Goal: Task Accomplishment & Management: Complete application form

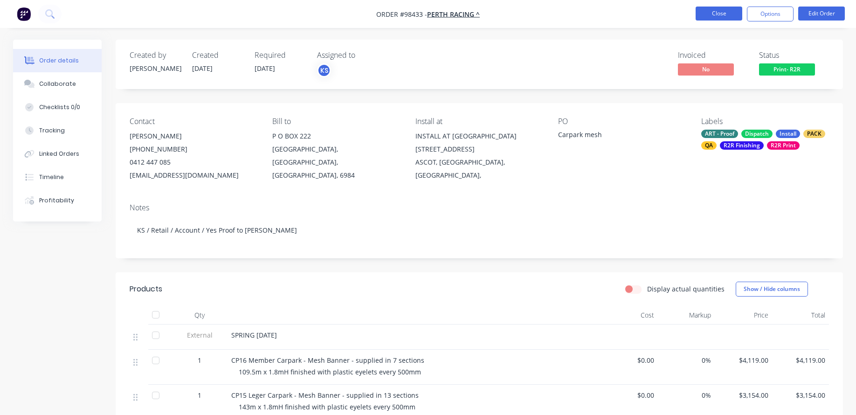
click at [729, 11] on button "Close" at bounding box center [718, 14] width 47 height 14
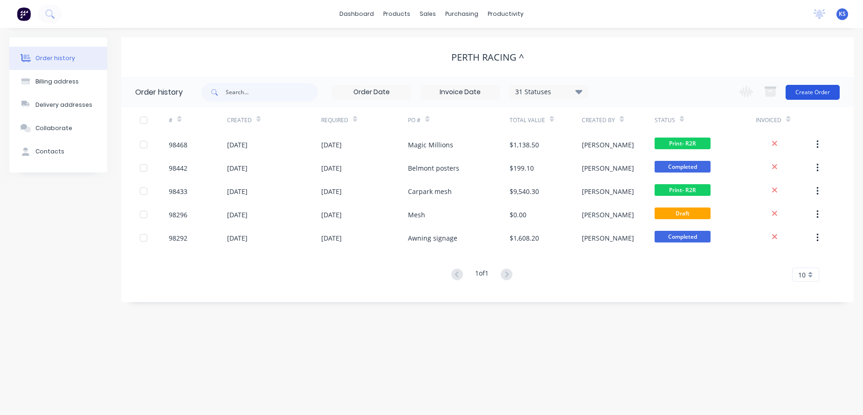
click at [801, 92] on button "Create Order" at bounding box center [812, 92] width 54 height 15
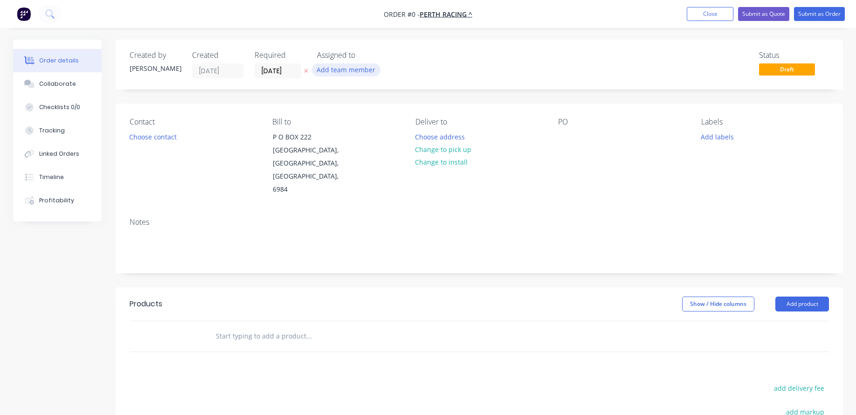
click at [338, 72] on button "Add team member" at bounding box center [346, 69] width 69 height 13
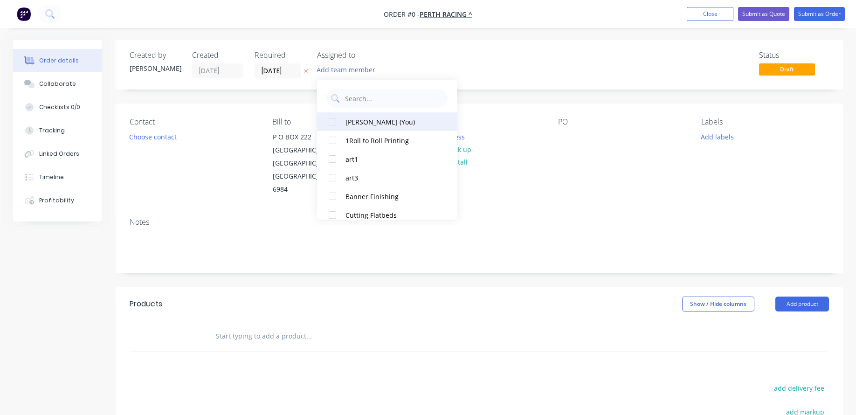
click at [334, 121] on div at bounding box center [332, 121] width 19 height 19
click at [261, 73] on div "Order details Collaborate Checklists 0/0 Tracking Linked Orders Timeline Profit…" at bounding box center [428, 315] width 848 height 550
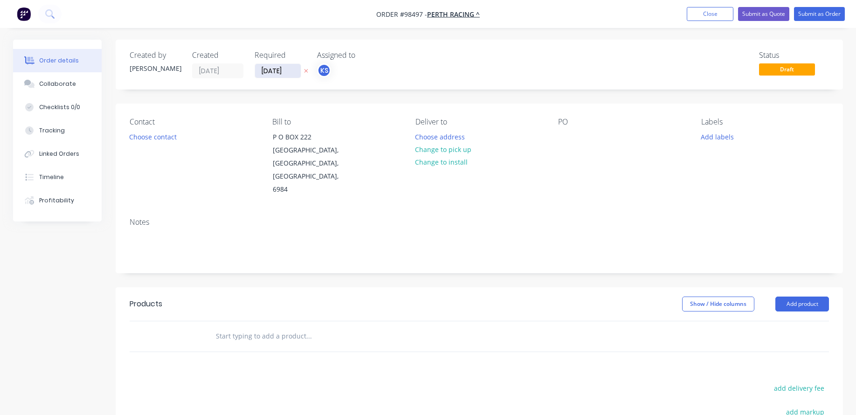
click at [277, 70] on input "[DATE]" at bounding box center [278, 71] width 46 height 14
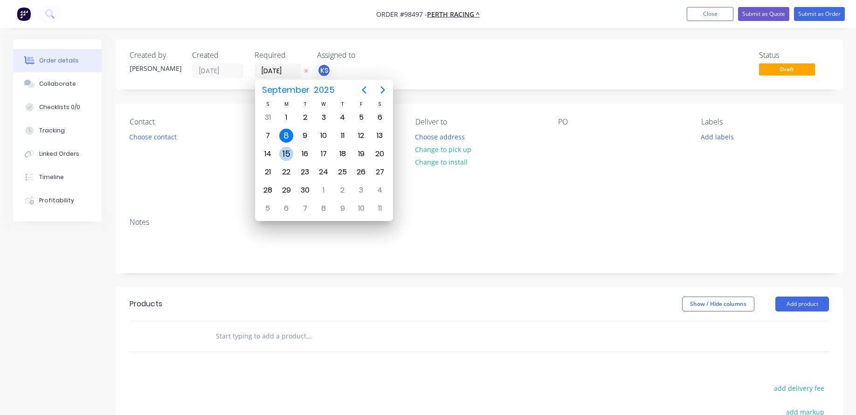
click at [289, 153] on div "15" at bounding box center [286, 154] width 14 height 14
type input "[DATE]"
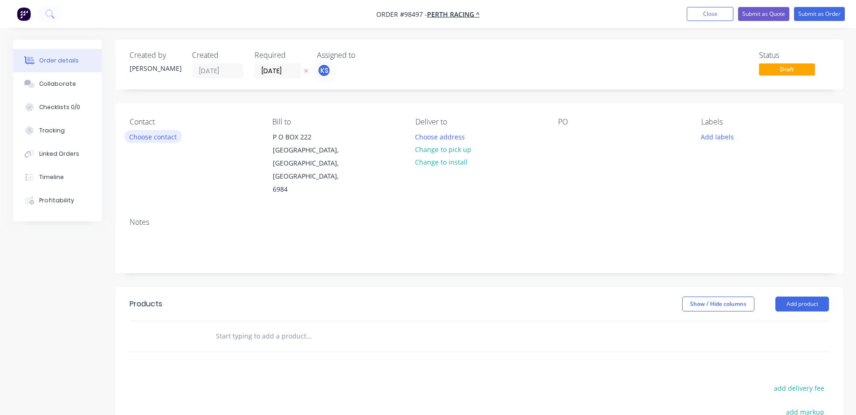
click at [151, 132] on button "Choose contact" at bounding box center [152, 136] width 57 height 13
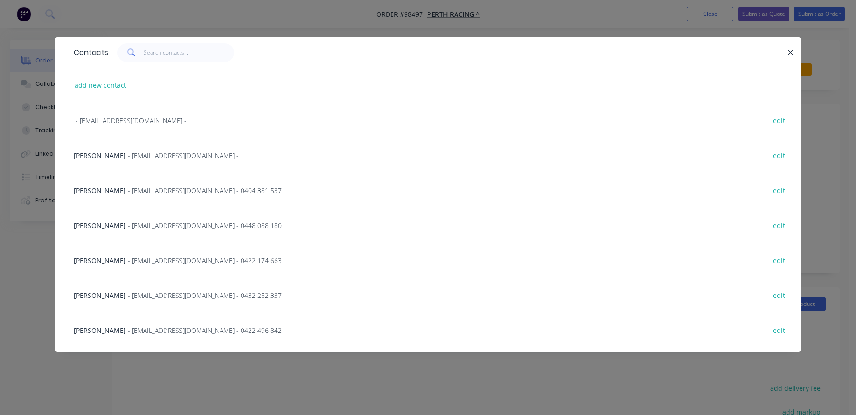
scroll to position [186, 0]
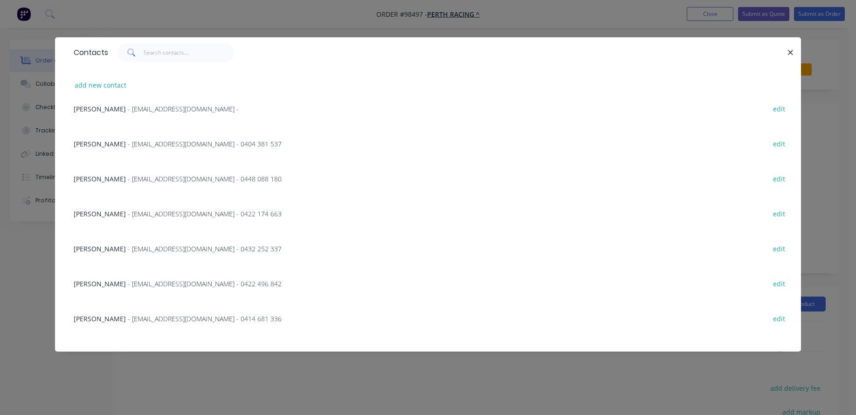
click at [114, 252] on span "[PERSON_NAME]" at bounding box center [100, 248] width 52 height 9
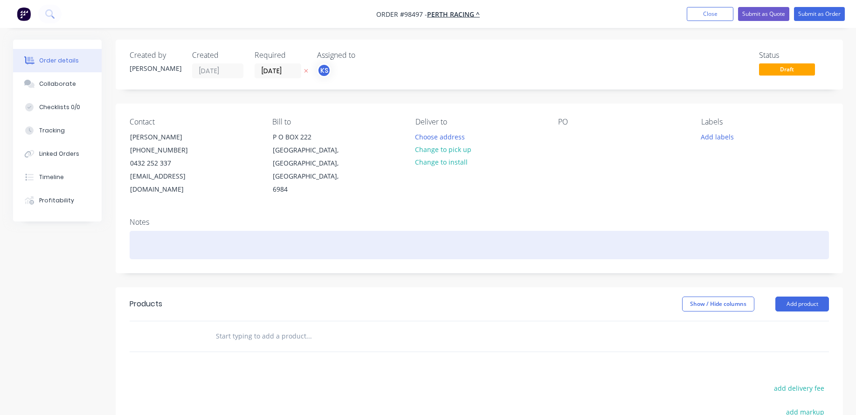
click at [143, 232] on div at bounding box center [479, 245] width 699 height 28
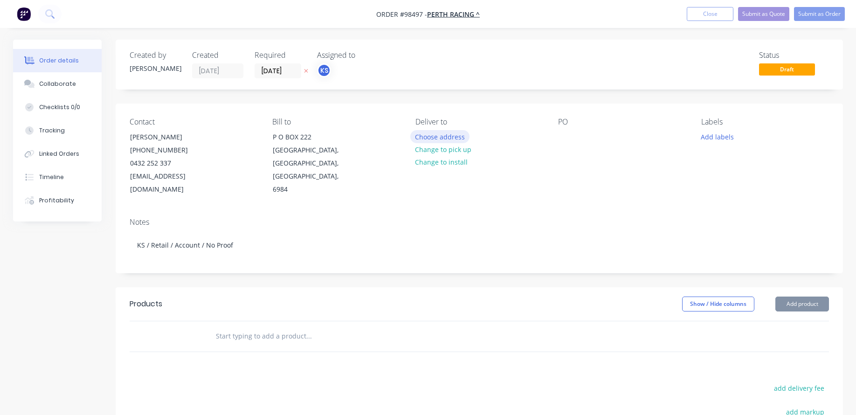
click at [440, 138] on button "Choose address" at bounding box center [440, 136] width 60 height 13
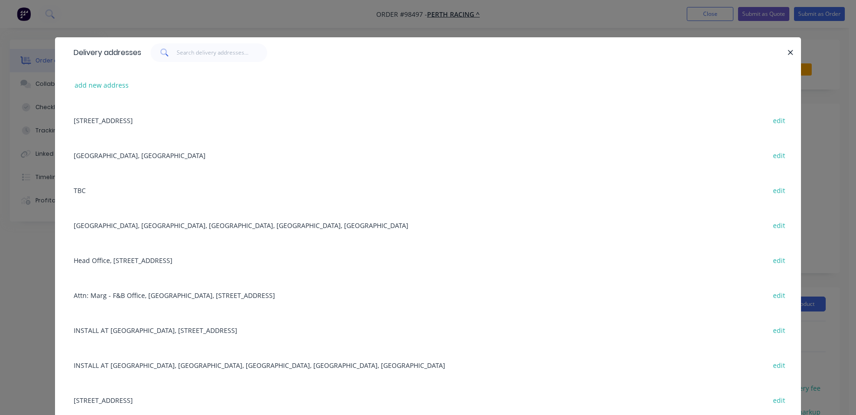
click at [186, 258] on div "Head Office, [STREET_ADDRESS] edit" at bounding box center [428, 259] width 718 height 35
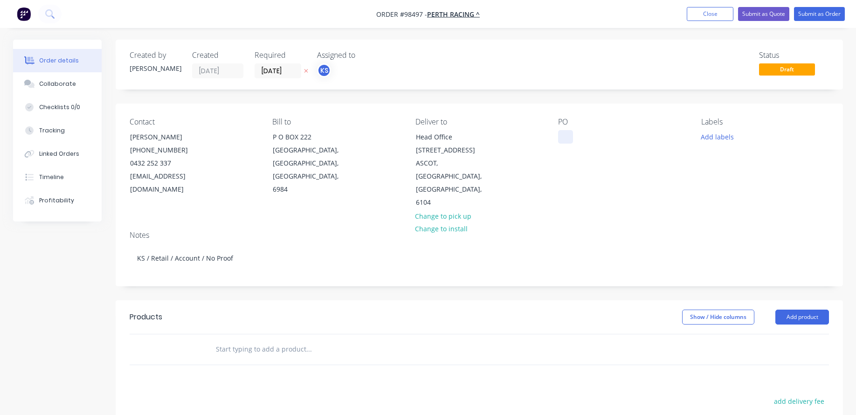
click at [563, 135] on div at bounding box center [565, 137] width 15 height 14
click at [225, 340] on input "text" at bounding box center [308, 349] width 186 height 19
click at [704, 136] on button "Add labels" at bounding box center [716, 136] width 43 height 13
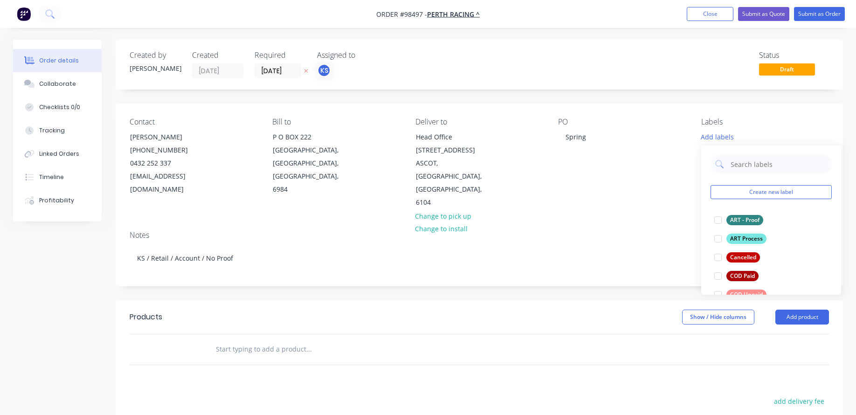
click at [260, 340] on input "text" at bounding box center [308, 349] width 186 height 19
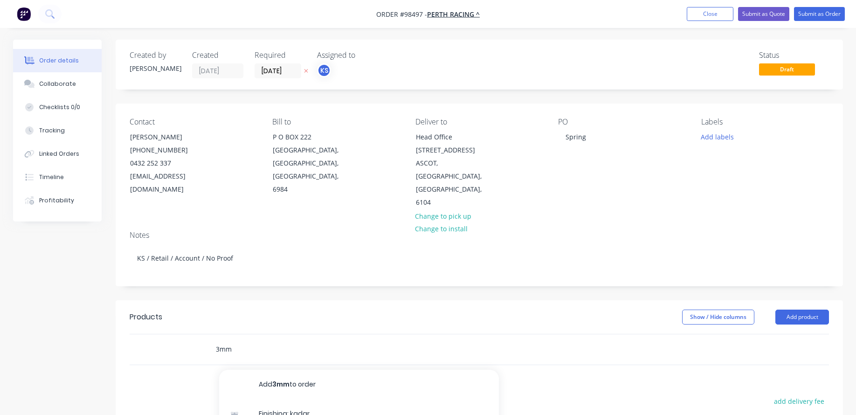
click at [303, 340] on input "3mm" at bounding box center [308, 349] width 186 height 19
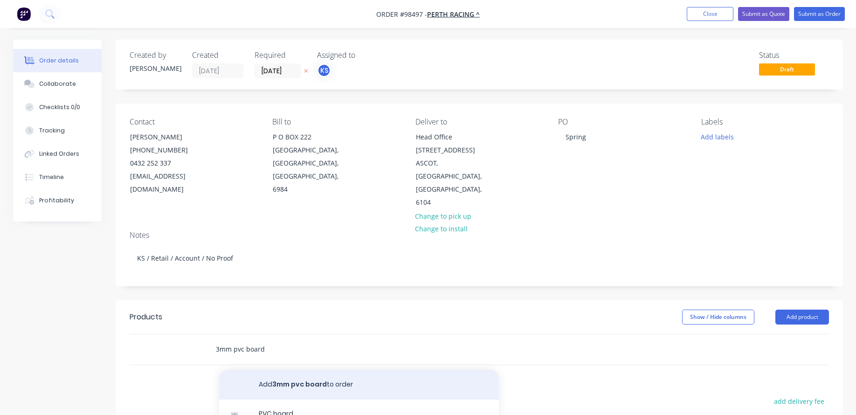
type input "3mm pvc board"
click at [302, 370] on button "Add 3mm pvc board to order" at bounding box center [359, 385] width 280 height 30
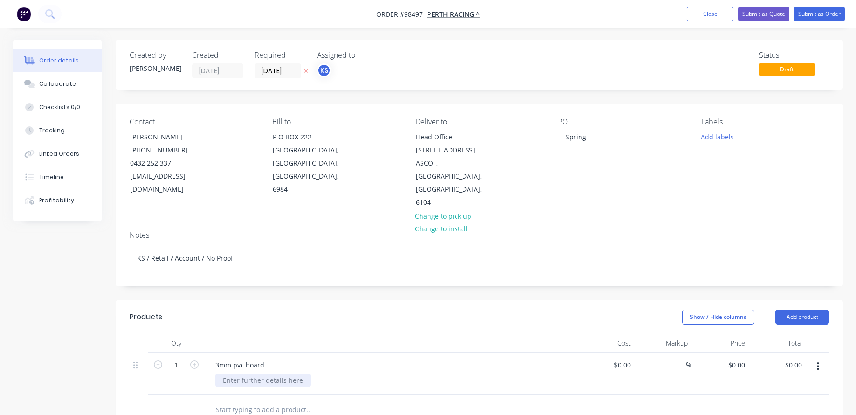
click at [252, 373] on div at bounding box center [262, 380] width 95 height 14
click at [236, 373] on div "520 950mmH" at bounding box center [244, 380] width 58 height 14
click at [289, 358] on div "3mm pvc board" at bounding box center [390, 365] width 365 height 14
click at [271, 358] on div "3mm pvc board" at bounding box center [390, 365] width 365 height 14
click at [263, 358] on div "3mm pvc board" at bounding box center [240, 365] width 64 height 14
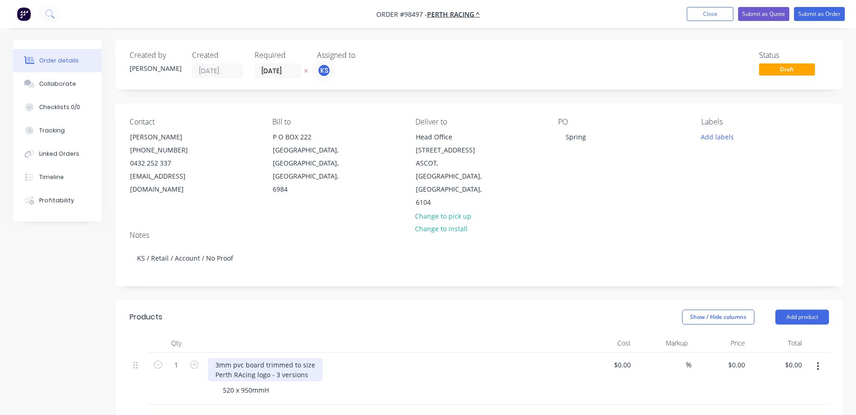
click at [241, 358] on div "3mm pvc board trimmed to size Perth RAcing logo - 3 versions" at bounding box center [265, 369] width 115 height 23
click at [193, 360] on icon "button" at bounding box center [194, 364] width 8 height 8
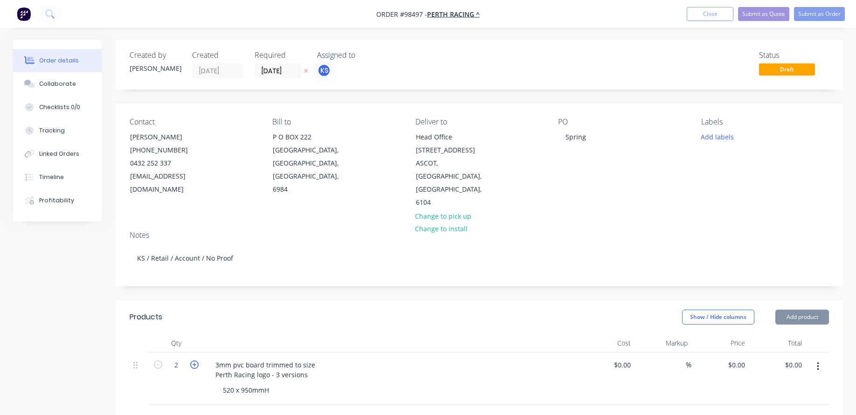
click at [193, 360] on icon "button" at bounding box center [194, 364] width 8 height 8
type input "3"
click at [732, 352] on div "0 $0.00" at bounding box center [719, 378] width 57 height 52
type input "$45.00"
type input "$135.00"
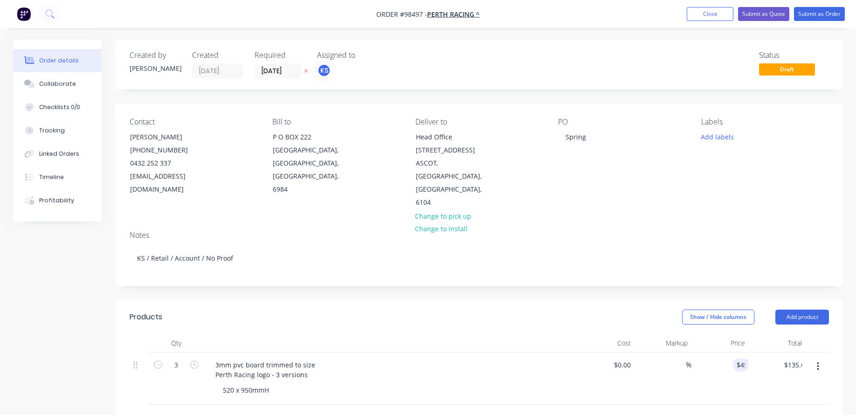
click at [732, 361] on div "$45.00 45" at bounding box center [719, 378] width 57 height 52
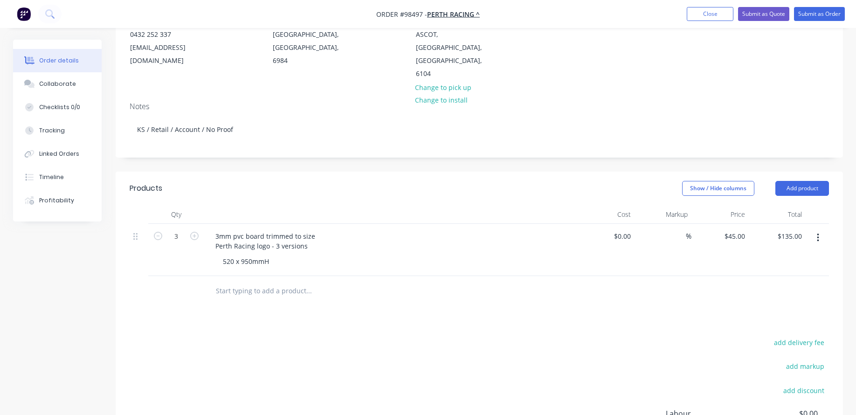
scroll to position [140, 0]
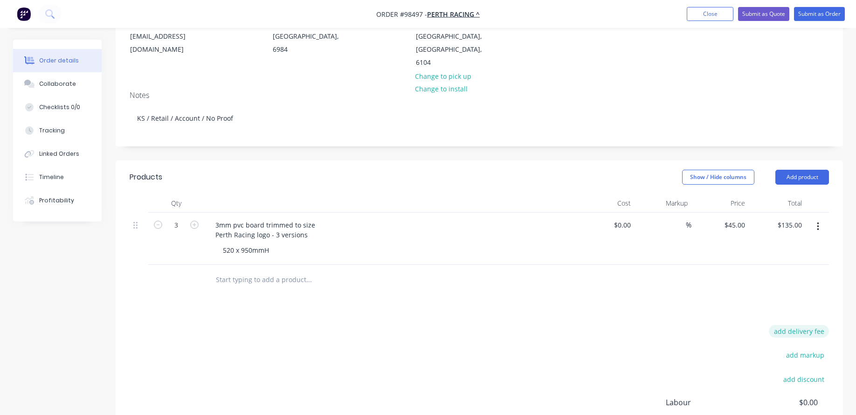
click at [795, 325] on button "add delivery fee" at bounding box center [799, 331] width 60 height 13
type input "55"
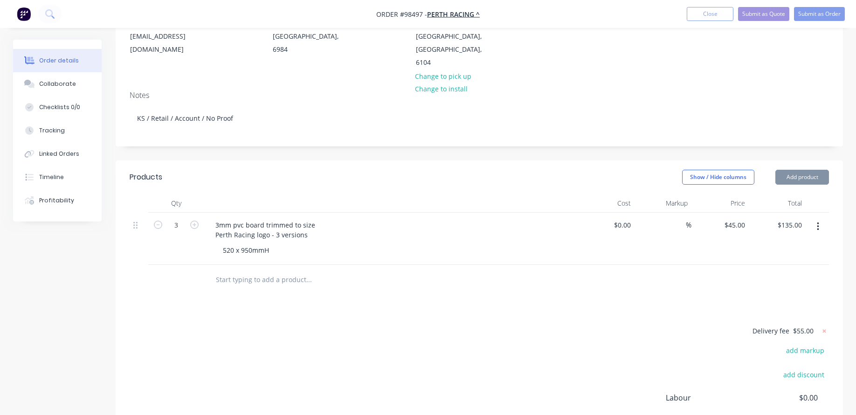
click at [467, 325] on div "Delivery fee $55.00 add markup add discount Labour $0.00 Sub total $190.00 Marg…" at bounding box center [479, 412] width 699 height 175
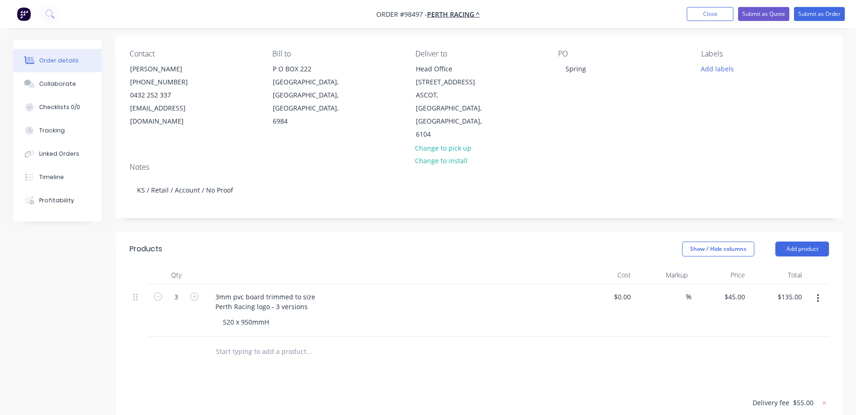
scroll to position [47, 0]
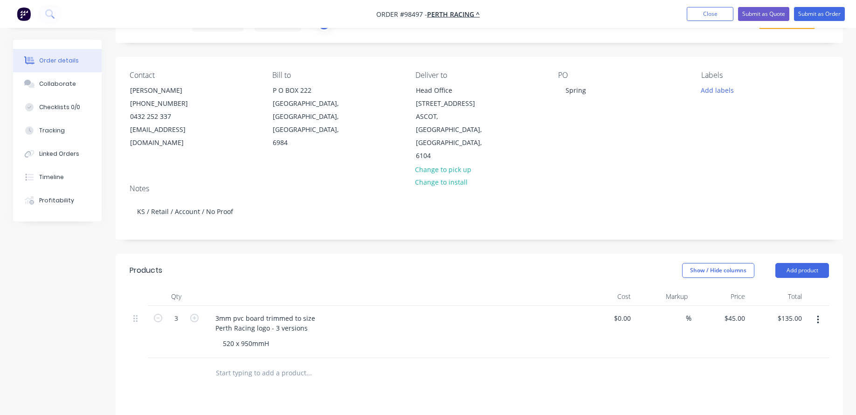
click at [328, 311] on div "3mm pvc board trimmed to size Perth Racing logo - 3 versions" at bounding box center [390, 322] width 365 height 23
click at [310, 311] on div "3mm pvc board trimmed to size Perth Racing logo - 3 versions" at bounding box center [265, 322] width 115 height 23
click at [612, 177] on div "Notes KS / Retail / Account / No Proof" at bounding box center [479, 208] width 727 height 62
click at [709, 90] on button "Add labels" at bounding box center [716, 89] width 43 height 13
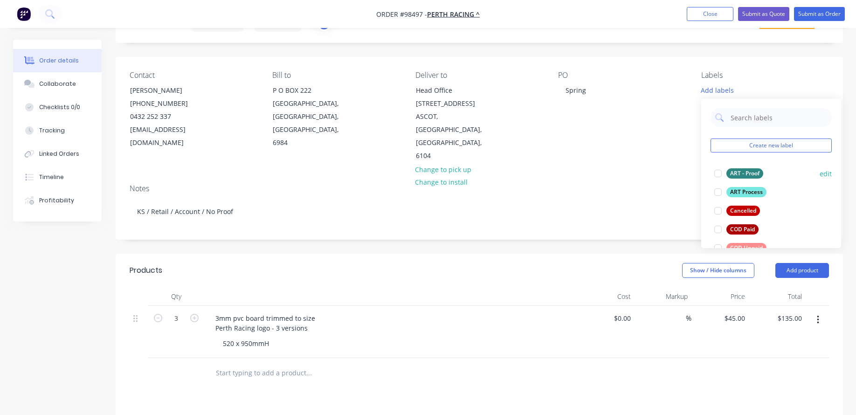
click at [716, 171] on div at bounding box center [718, 173] width 19 height 19
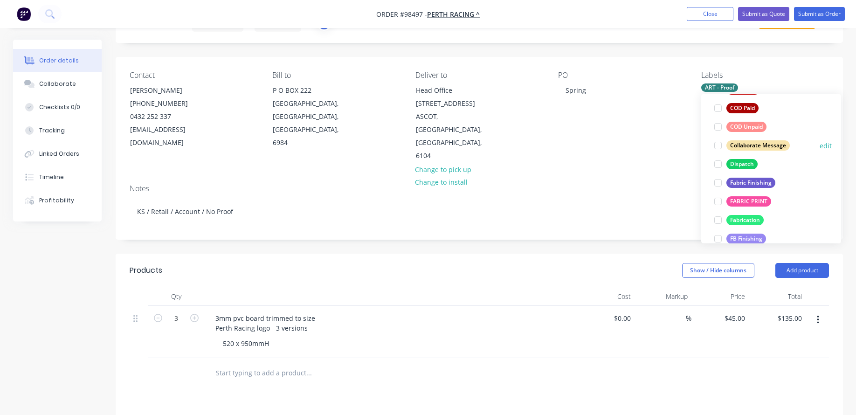
scroll to position [93, 0]
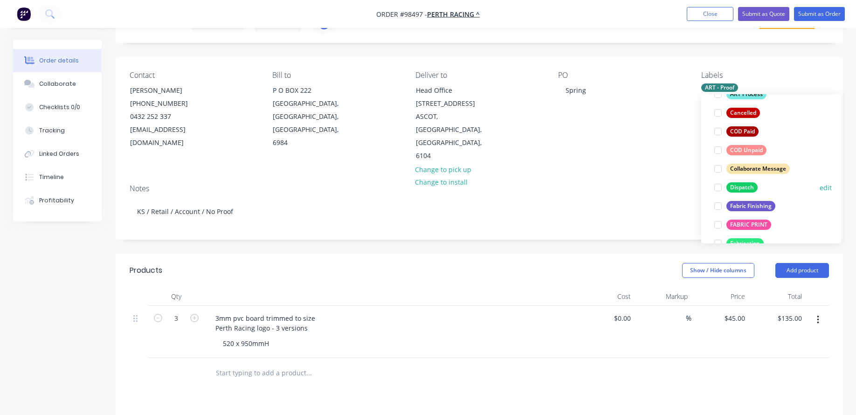
click at [717, 186] on div at bounding box center [718, 187] width 19 height 19
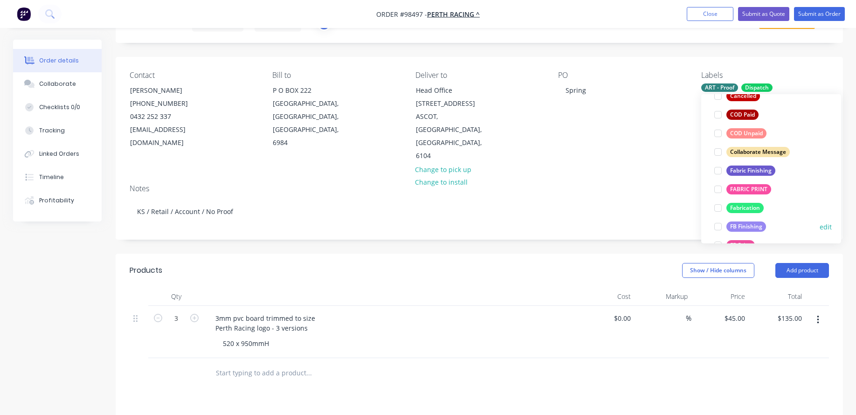
scroll to position [140, 0]
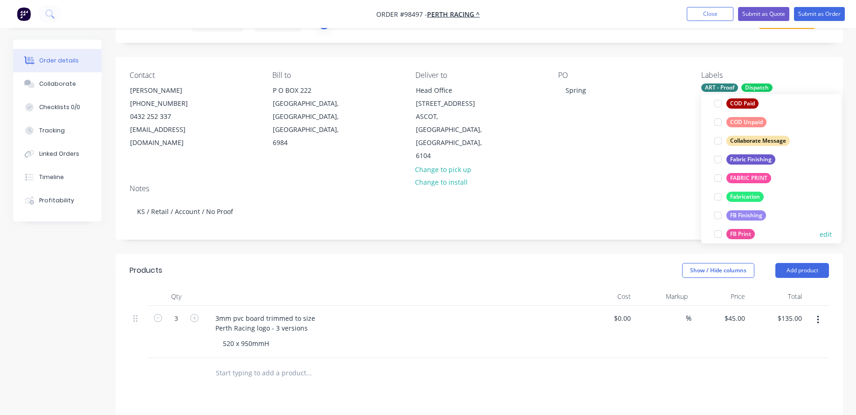
click at [715, 233] on div at bounding box center [718, 234] width 19 height 19
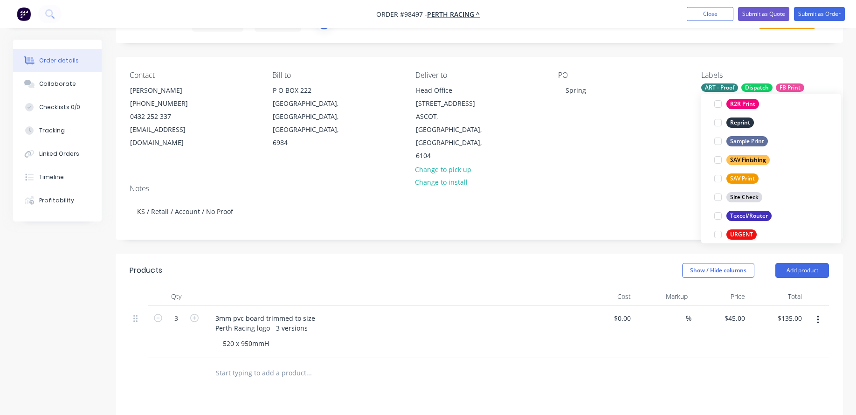
scroll to position [420, 0]
click at [716, 213] on div at bounding box center [718, 215] width 19 height 19
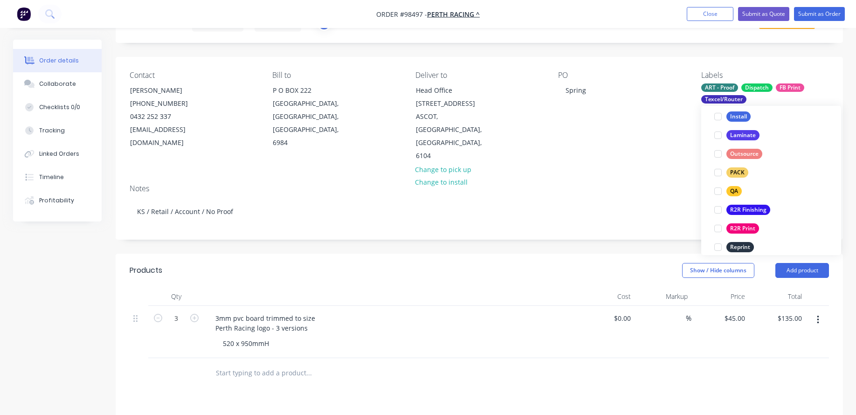
scroll to position [336, 0]
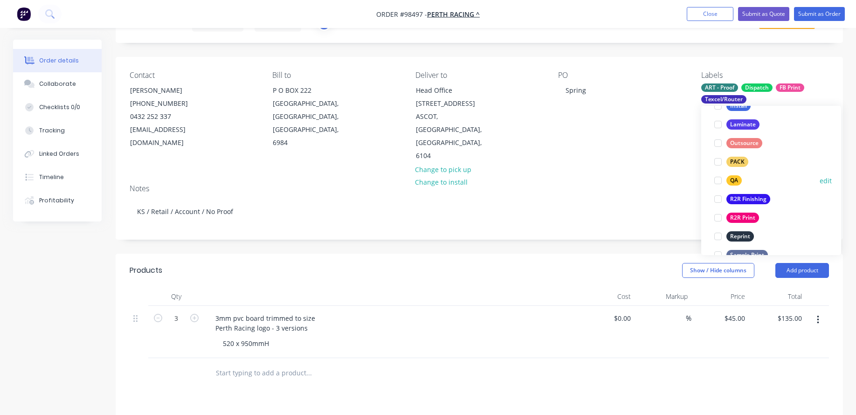
click at [718, 180] on div at bounding box center [718, 180] width 19 height 19
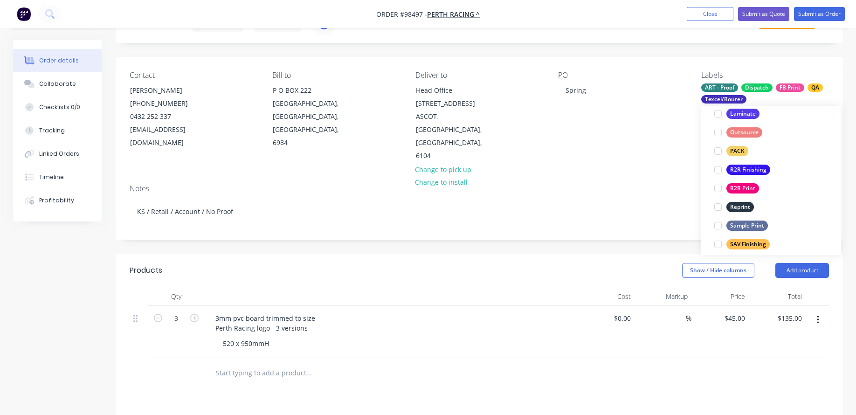
scroll to position [361, 0]
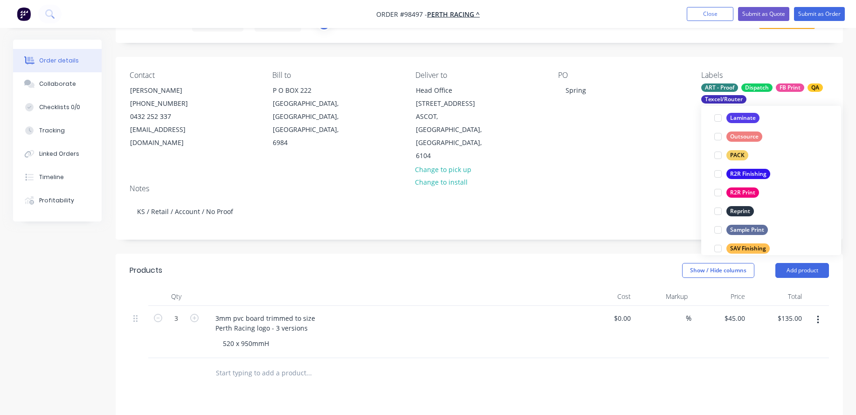
click at [244, 364] on input "text" at bounding box center [308, 373] width 186 height 19
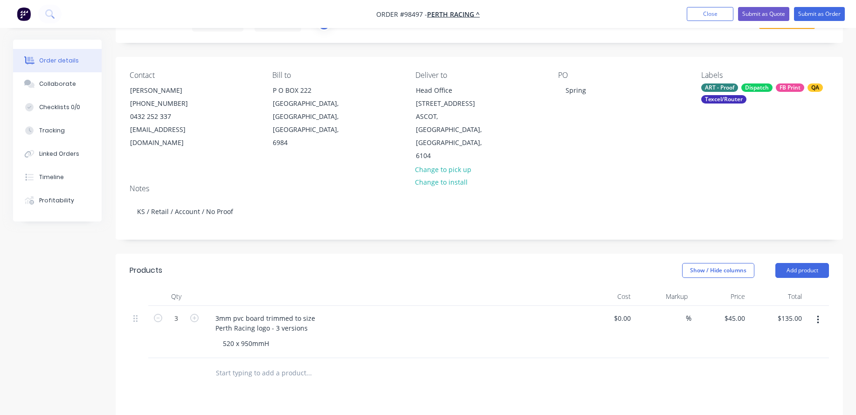
click at [235, 364] on input "text" at bounding box center [308, 373] width 186 height 19
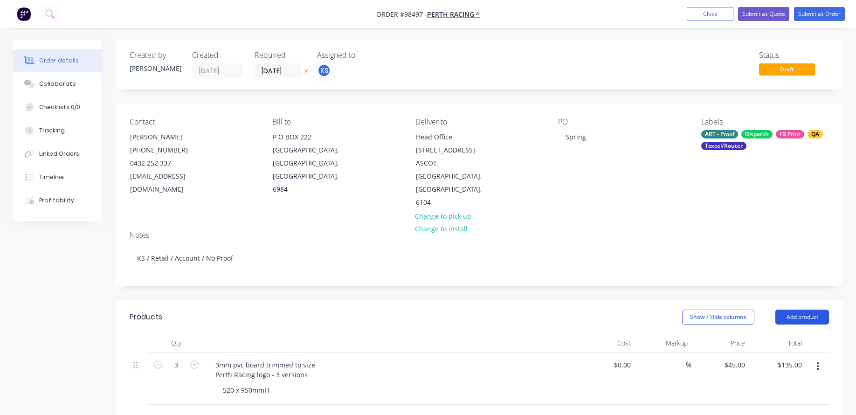
click at [798, 310] on button "Add product" at bounding box center [802, 317] width 54 height 15
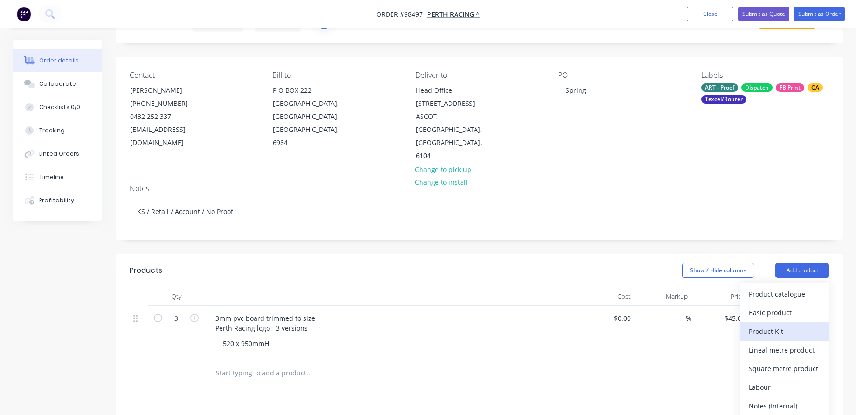
scroll to position [93, 0]
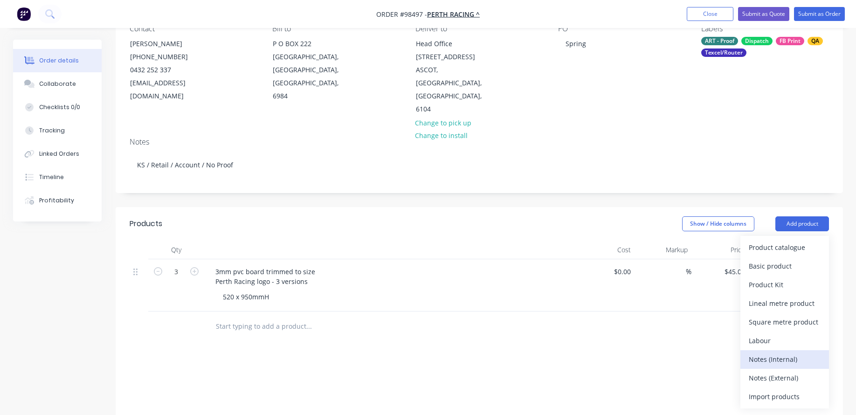
click at [781, 352] on div "Notes (Internal)" at bounding box center [785, 359] width 72 height 14
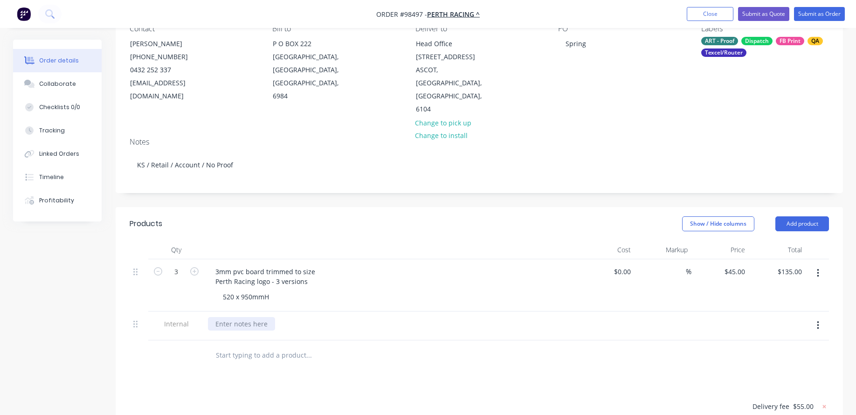
click at [230, 317] on div at bounding box center [241, 324] width 67 height 14
click at [217, 346] on input "text" at bounding box center [308, 355] width 186 height 19
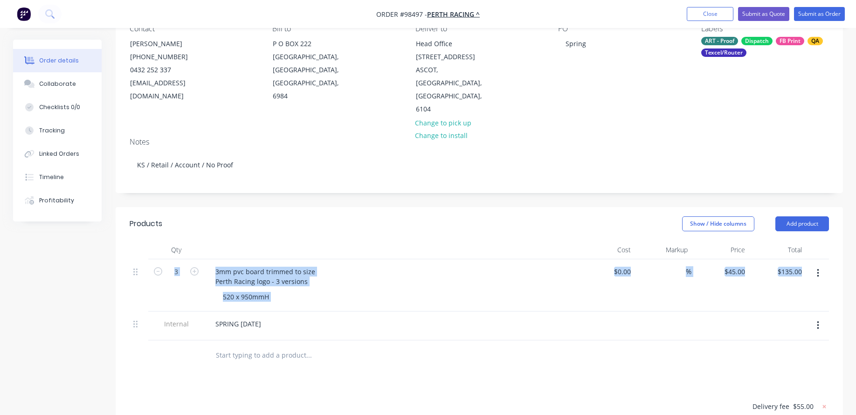
drag, startPoint x: 132, startPoint y: 297, endPoint x: 134, endPoint y: 255, distance: 42.5
click at [134, 259] on div "3 3mm pvc board trimmed to size Perth Racing logo - 3 versions 520 x 950mmH $0.…" at bounding box center [479, 299] width 699 height 81
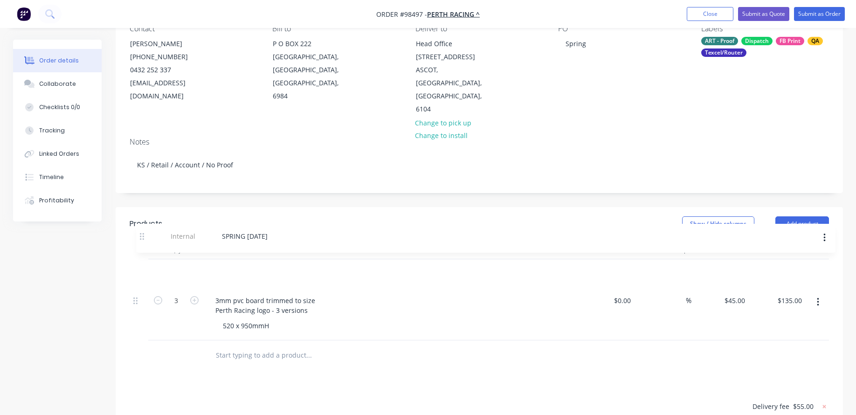
drag, startPoint x: 136, startPoint y: 299, endPoint x: 142, endPoint y: 234, distance: 64.7
click at [142, 259] on div "3 3mm pvc board trimmed to size Perth Racing logo - 3 versions 520 x 950mmH $0.…" at bounding box center [479, 299] width 699 height 81
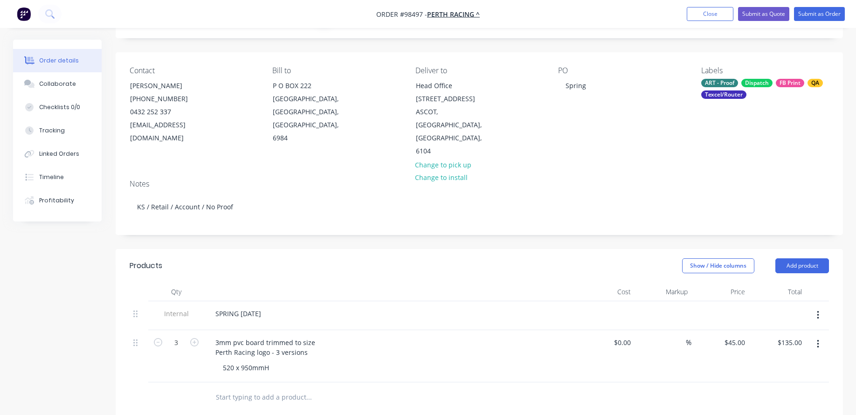
scroll to position [47, 0]
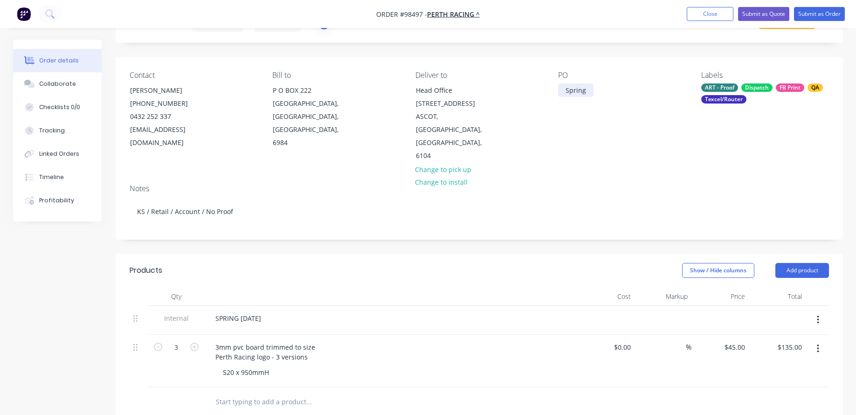
click at [580, 90] on div "Spring" at bounding box center [575, 90] width 35 height 14
click at [587, 92] on div "Spring" at bounding box center [575, 90] width 35 height 14
click at [326, 340] on div "3mm pvc board trimmed to size Perth Racing logo - 3 versions" at bounding box center [390, 351] width 365 height 23
click at [313, 340] on div "3mm pvc board trimmed to size Perth Racing logo - 3 versions" at bounding box center [265, 351] width 115 height 23
click at [312, 340] on div "3mm pvc board trimmed to size for lectern Perth Racing logo - 3 versions" at bounding box center [282, 351] width 149 height 23
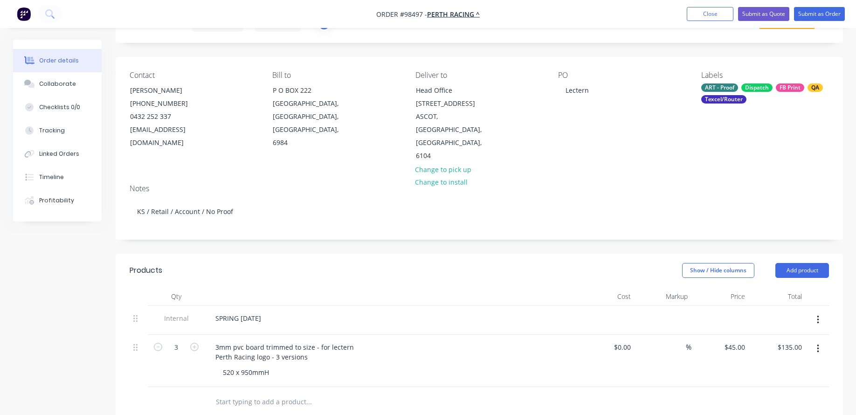
click at [307, 353] on div "3mm pvc board trimmed to size - for lectern Perth Racing logo - 3 versions 520 …" at bounding box center [390, 361] width 373 height 52
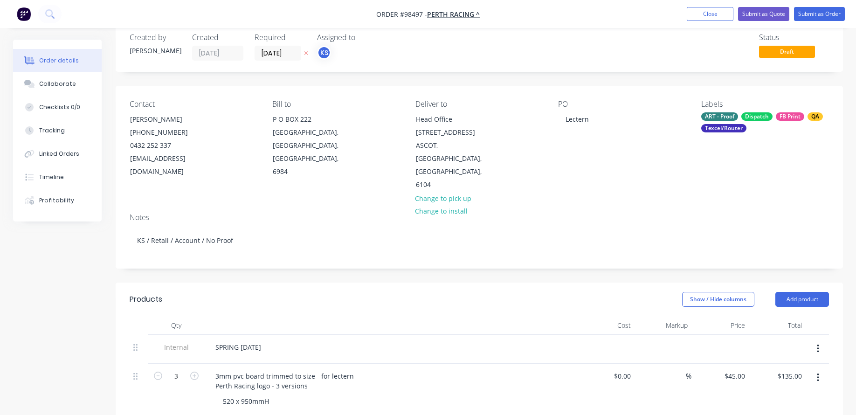
scroll to position [0, 0]
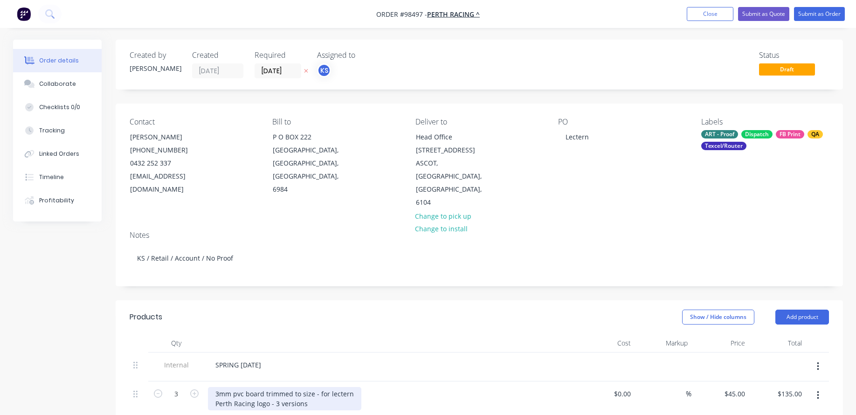
click at [337, 387] on div "3mm pvc board trimmed to size - for lectern Perth Racing logo - 3 versions" at bounding box center [284, 398] width 153 height 23
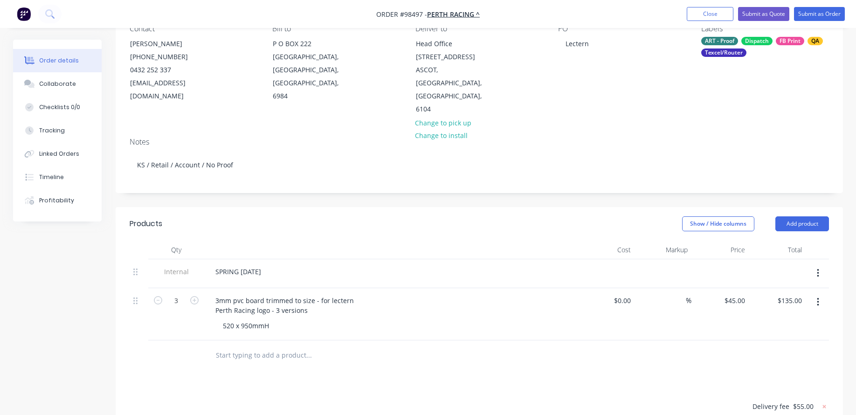
scroll to position [140, 0]
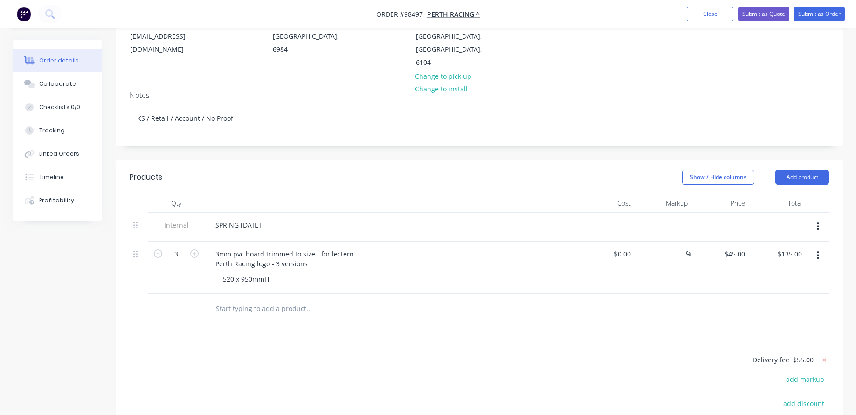
click at [293, 299] on input "text" at bounding box center [308, 308] width 186 height 19
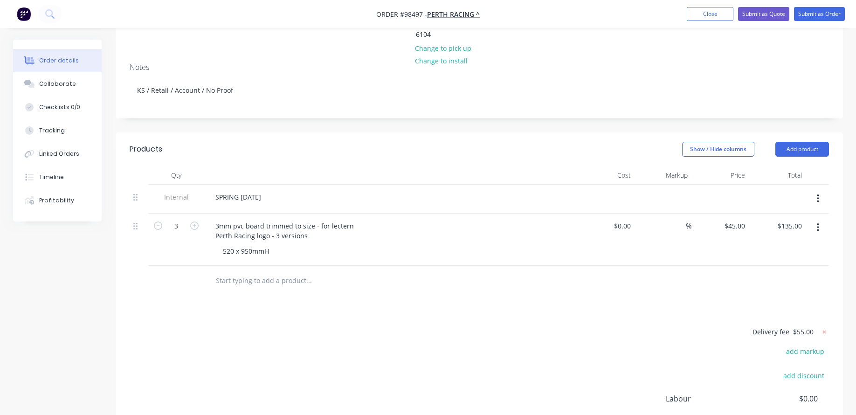
scroll to position [186, 0]
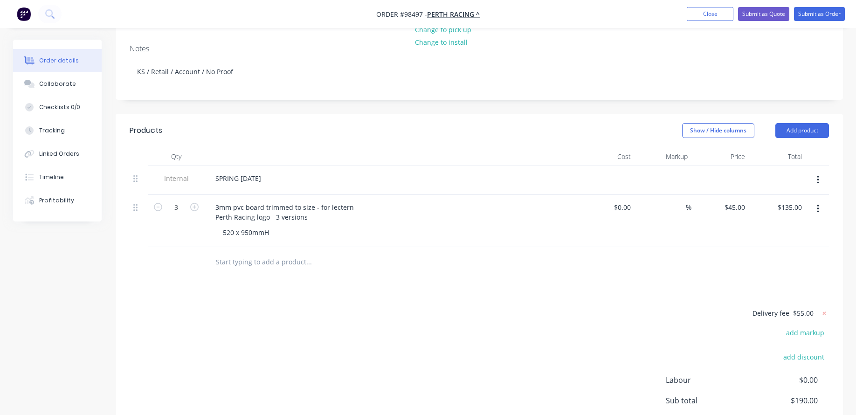
click at [285, 253] on input "text" at bounding box center [308, 262] width 186 height 19
click at [258, 200] on div "3mm pvc board trimmed to size - for lectern Perth Racing logo - 3 versions" at bounding box center [284, 211] width 153 height 23
click at [258, 253] on input "text" at bounding box center [308, 262] width 186 height 19
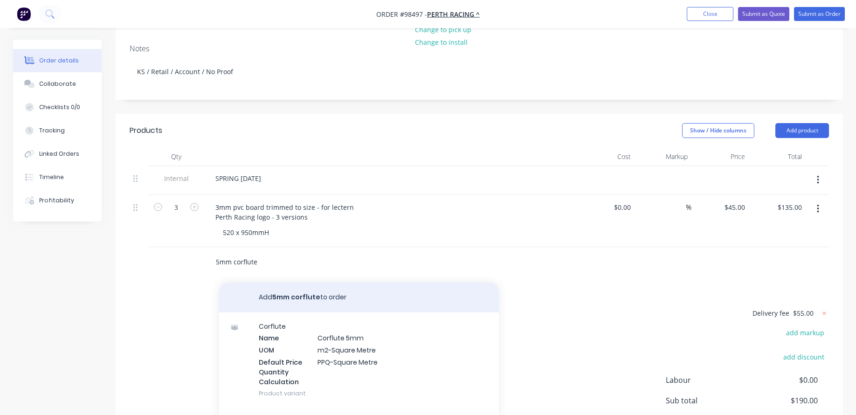
type input "5mm corflute"
click at [275, 282] on button "Add 5mm corflute to order" at bounding box center [359, 297] width 280 height 30
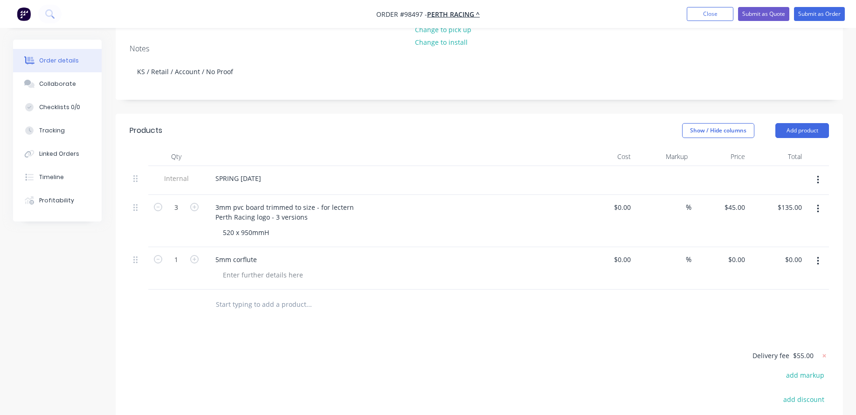
click at [276, 253] on div "5mm corflute" at bounding box center [390, 260] width 365 height 14
click at [255, 253] on div "5mm corflute" at bounding box center [236, 260] width 56 height 14
click at [261, 253] on div "5mm corflute" at bounding box center [236, 260] width 56 height 14
click at [273, 253] on div "5mm corflute for" at bounding box center [242, 260] width 69 height 14
click at [266, 295] on input "text" at bounding box center [308, 304] width 186 height 19
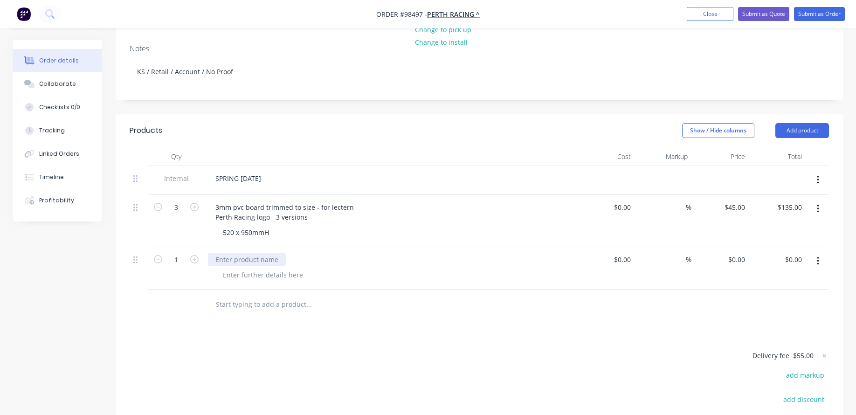
click at [259, 253] on div at bounding box center [247, 260] width 78 height 14
click at [818, 256] on icon "button" at bounding box center [818, 261] width 2 height 10
click at [761, 316] on div "Delete" at bounding box center [785, 323] width 72 height 14
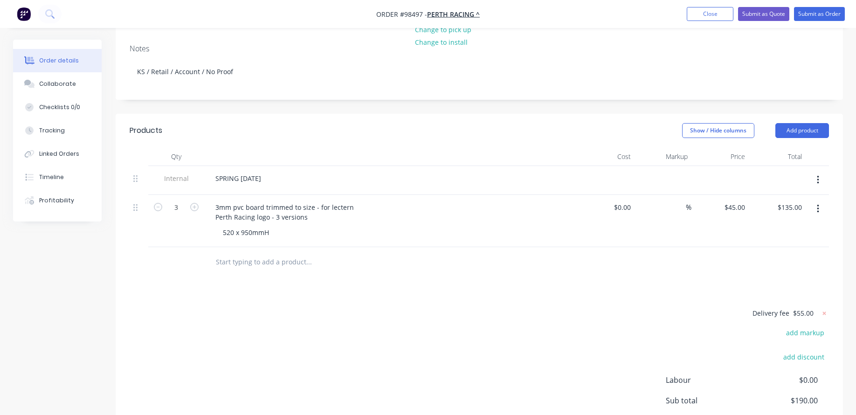
click at [410, 327] on div "Delivery fee $55.00 add markup add discount Labour $0.00 Sub total $190.00 Marg…" at bounding box center [479, 394] width 699 height 175
click at [248, 253] on input "text" at bounding box center [308, 262] width 186 height 19
click at [215, 253] on input "Manager Names" at bounding box center [308, 262] width 186 height 19
type input "2mm acrylic - white text on dark blue backgroundManager Names"
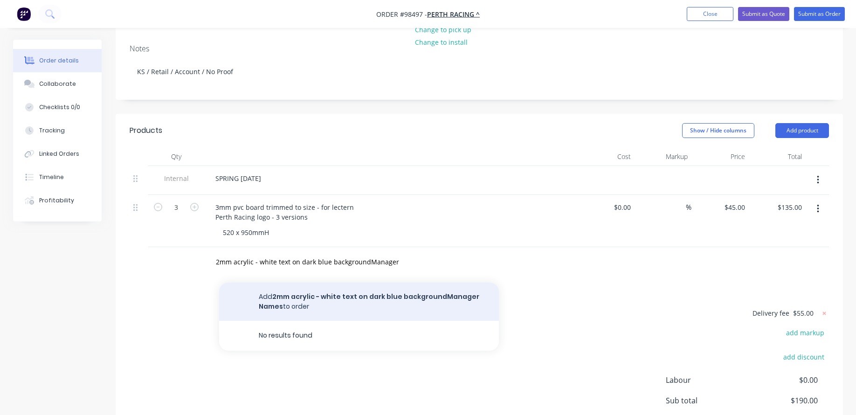
click at [258, 282] on button "Add 2mm acrylic - white text on dark blue backgroundManager Names to order" at bounding box center [359, 301] width 280 height 38
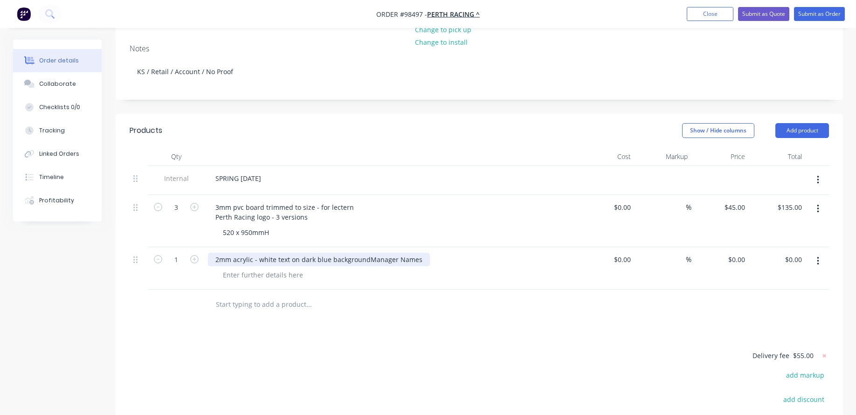
click at [365, 253] on div "2mm acrylic - white text on dark blue backgroundManager Names" at bounding box center [319, 260] width 222 height 14
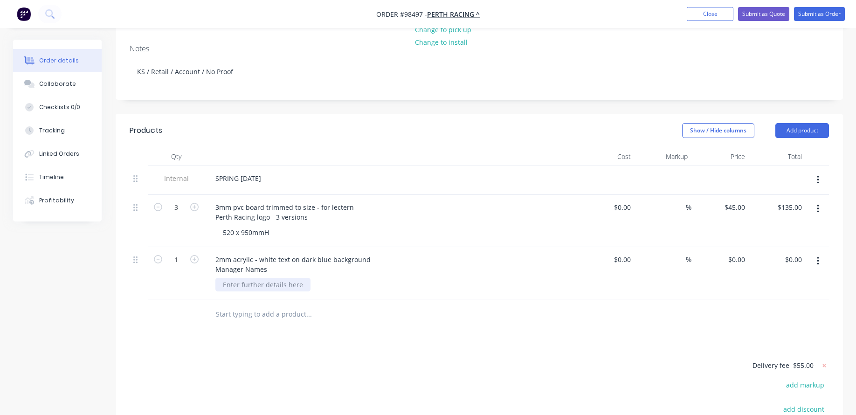
click at [279, 278] on div at bounding box center [262, 285] width 95 height 14
click at [229, 253] on div "2mm acrylic - white text on dark blue background Manager Names" at bounding box center [293, 264] width 170 height 23
click at [215, 253] on div "2mm acrylic - white text on dark blue background Manager Names" at bounding box center [293, 264] width 170 height 23
click at [255, 278] on div at bounding box center [262, 285] width 95 height 14
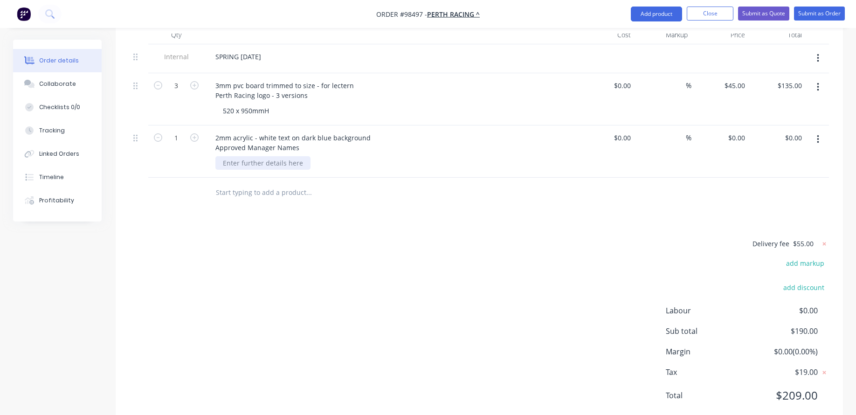
click at [239, 156] on div at bounding box center [262, 163] width 95 height 14
click at [194, 133] on icon "button" at bounding box center [194, 137] width 8 height 8
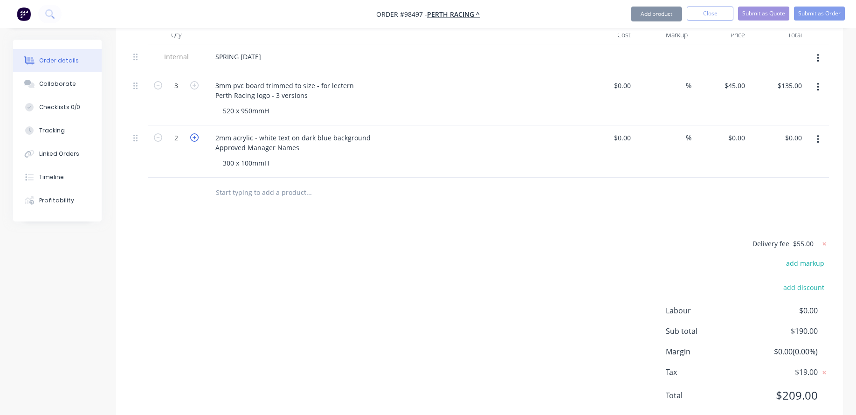
click at [194, 133] on icon "button" at bounding box center [194, 137] width 8 height 8
type input "4"
click at [797, 131] on input "0.00" at bounding box center [797, 138] width 18 height 14
type input "8"
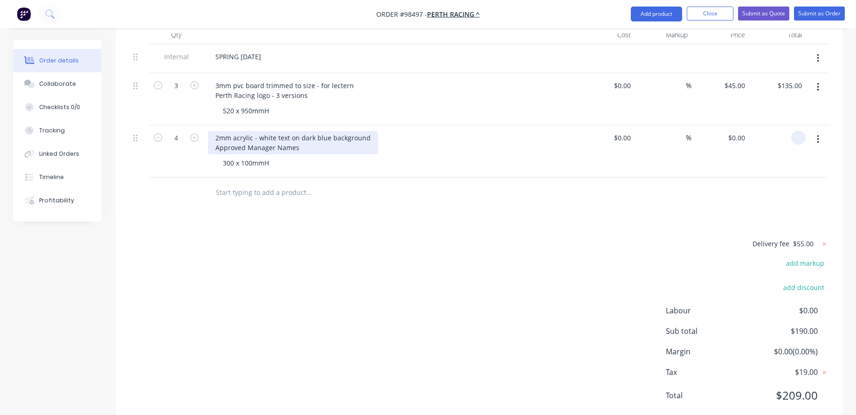
type input "$0.00"
click at [346, 131] on div "2mm acrylic - white text on dark blue background Approved Manager Names" at bounding box center [293, 142] width 170 height 23
click at [794, 131] on div "$0.00" at bounding box center [792, 138] width 25 height 14
type input "75"
type input "$18.75"
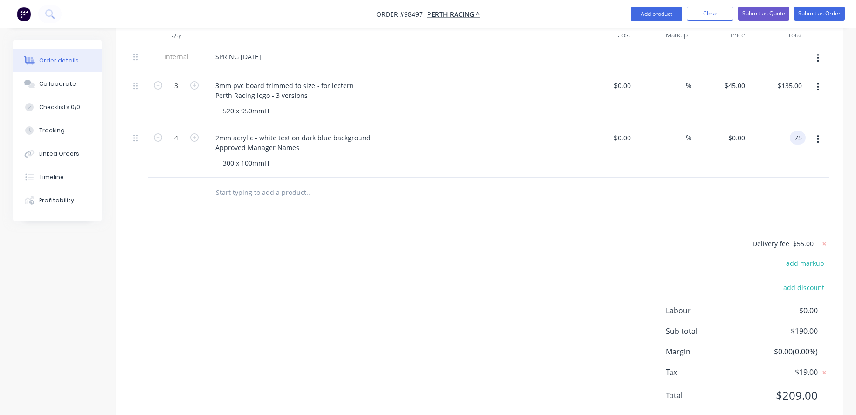
type input "$75.00"
click at [708, 125] on div "$18.75 $18.75" at bounding box center [719, 151] width 57 height 52
click at [271, 183] on input "text" at bounding box center [308, 192] width 186 height 19
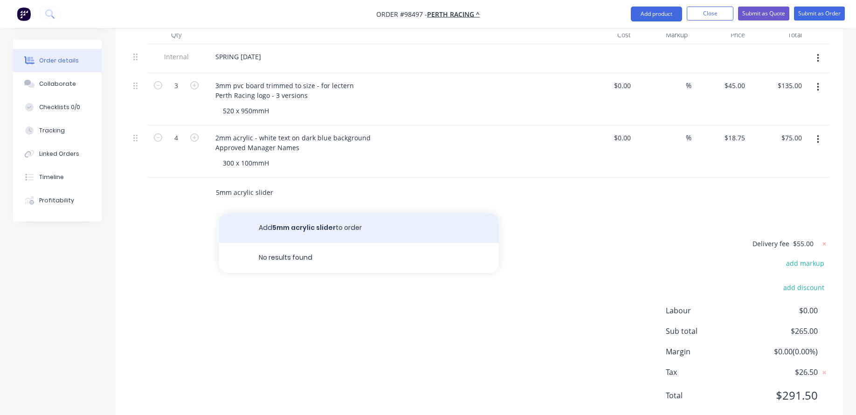
type input "5mm acrylic slider"
click at [261, 213] on button "Add 5mm acrylic slider to order" at bounding box center [359, 228] width 280 height 30
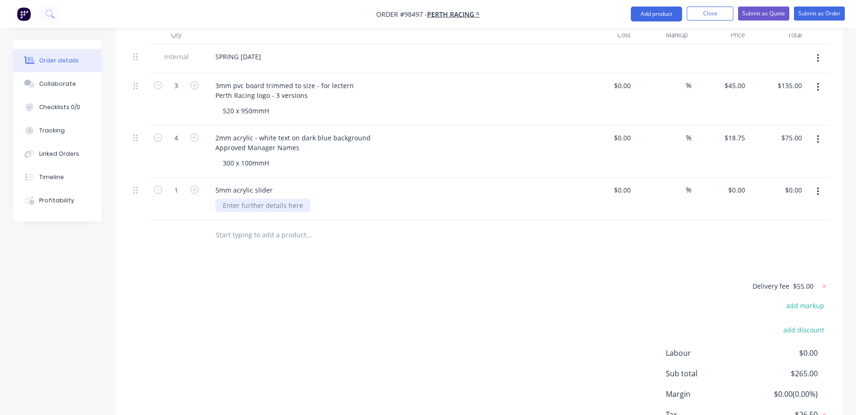
click at [253, 199] on div at bounding box center [262, 206] width 95 height 14
click at [243, 199] on div "FREE - dark blue" at bounding box center [248, 206] width 66 height 14
click at [230, 226] on input "text" at bounding box center [308, 235] width 186 height 19
